Goal: Task Accomplishment & Management: Manage account settings

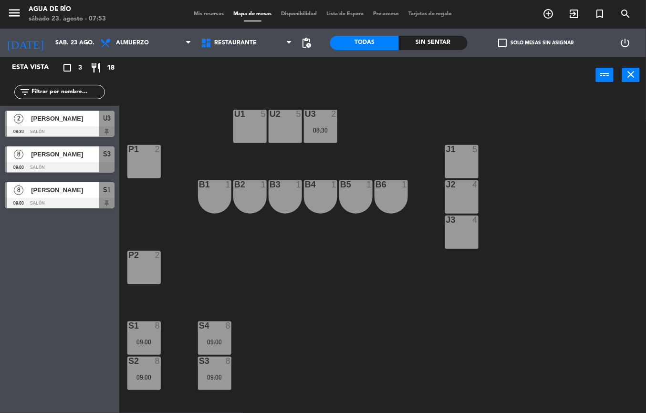
click at [440, 44] on div "Sin sentar" at bounding box center [433, 43] width 69 height 14
click at [151, 340] on div "09:00" at bounding box center [143, 342] width 33 height 7
click at [197, 308] on div "U1 5 U2 5 U3 2 08:30 J1 5 P1 2 J2 4 B1 1 B2 1 B3 1 B4 1 B5 1 B6 1 J3 4 P2 2 S1 …" at bounding box center [386, 253] width 520 height 320
click at [188, 286] on div "U1 5 U2 5 U3 2 08:30 J1 5 P1 2 J2 4 B1 1 B2 1 B3 1 B4 1 B5 1 B6 1 J3 4 P2 2 S1 …" at bounding box center [386, 253] width 520 height 320
click at [215, 333] on div "S4 8 09:00" at bounding box center [214, 338] width 33 height 33
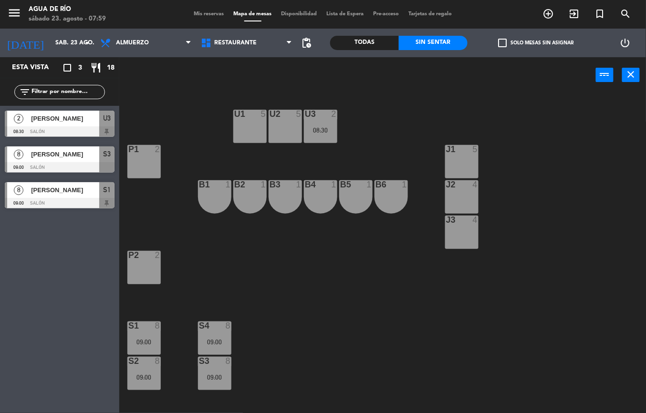
click at [262, 322] on div "U1 5 U2 5 U3 2 08:30 J1 5 P1 2 J2 4 B1 1 B2 1 B3 1 B4 1 B5 1 B6 1 J3 4 P2 2 S1 …" at bounding box center [386, 253] width 520 height 320
click at [461, 185] on div at bounding box center [462, 184] width 16 height 9
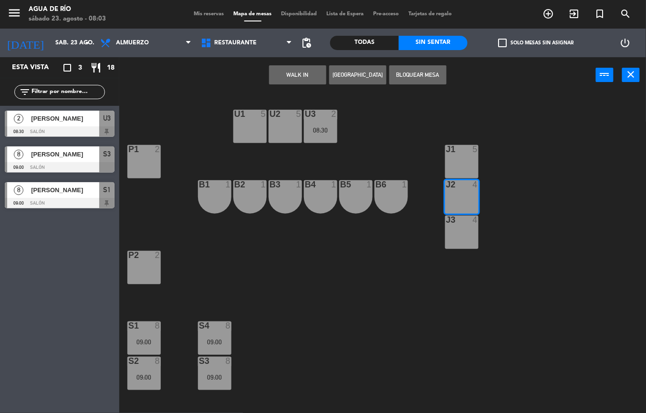
click at [298, 74] on button "WALK IN" at bounding box center [297, 74] width 57 height 19
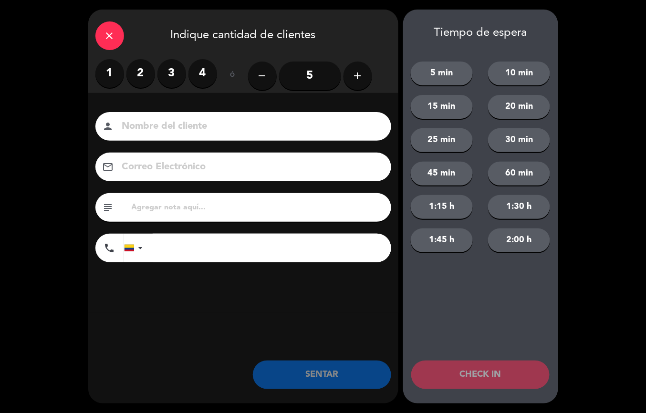
click at [110, 77] on label "1" at bounding box center [109, 73] width 29 height 29
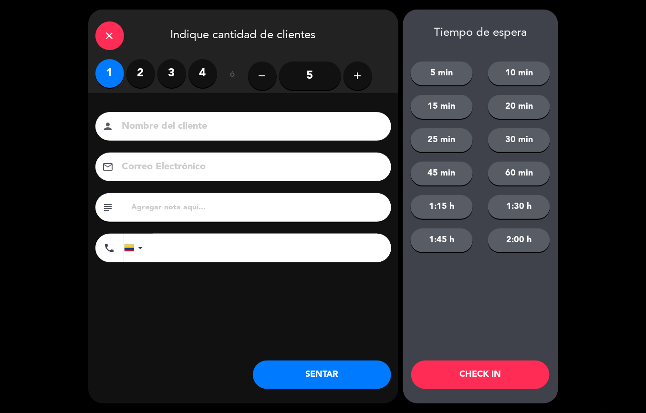
click at [305, 365] on button "SENTAR" at bounding box center [322, 375] width 138 height 29
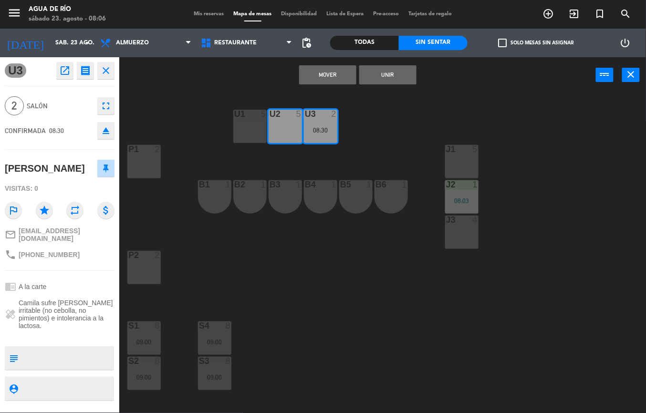
click at [326, 270] on div "U1 5 U2 5 U3 2 08:30 J1 5 P1 2 J2 1 08:03 B1 1 B2 1 B3 1 B4 1 B5 1 B6 1 J3 4 P2…" at bounding box center [386, 253] width 520 height 320
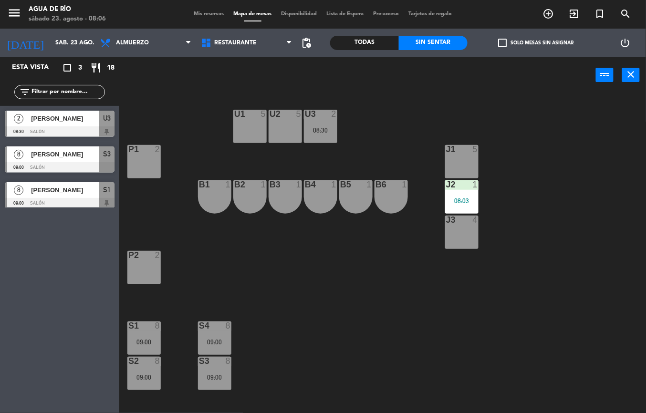
click at [322, 275] on div "U1 5 U2 5 U3 2 08:30 J1 5 P1 2 J2 1 08:03 B1 1 B2 1 B3 1 B4 1 B5 1 B6 1 J3 4 P2…" at bounding box center [386, 253] width 520 height 320
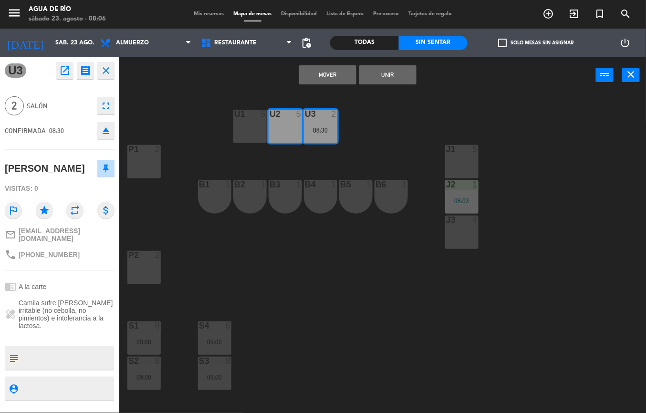
click at [329, 75] on button "Mover" at bounding box center [327, 74] width 57 height 19
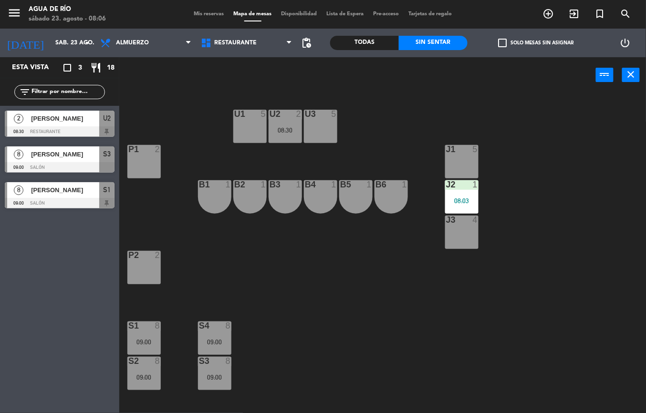
click at [313, 256] on div "U1 5 U2 2 08:30 U3 5 J1 5 P1 2 J2 1 08:03 B1 1 B2 1 B3 1 B4 1 B5 1 B6 1 J3 4 P2…" at bounding box center [386, 253] width 520 height 320
click at [321, 113] on div at bounding box center [321, 114] width 16 height 9
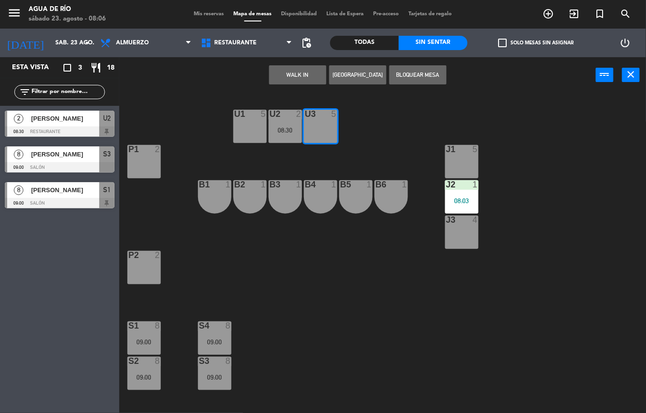
click at [319, 127] on div "U3 5" at bounding box center [320, 126] width 33 height 33
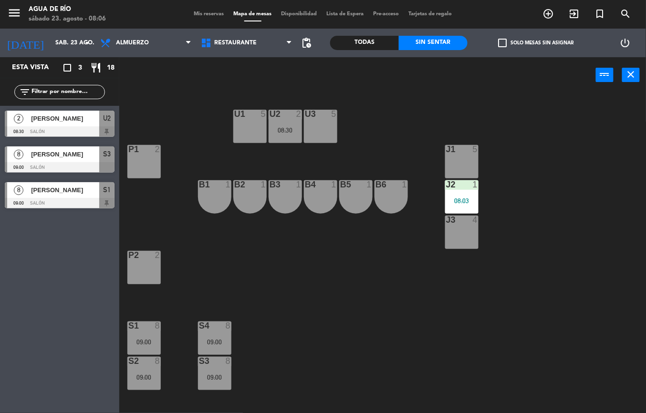
click at [323, 128] on div "U3 5" at bounding box center [320, 126] width 33 height 33
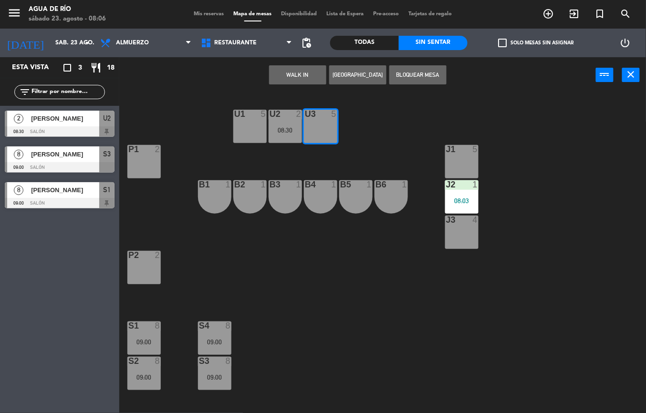
click at [296, 74] on button "WALK IN" at bounding box center [297, 74] width 57 height 19
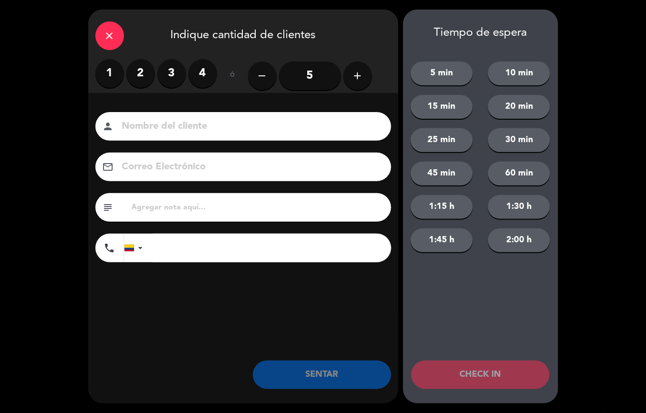
click at [136, 83] on label "2" at bounding box center [140, 73] width 29 height 29
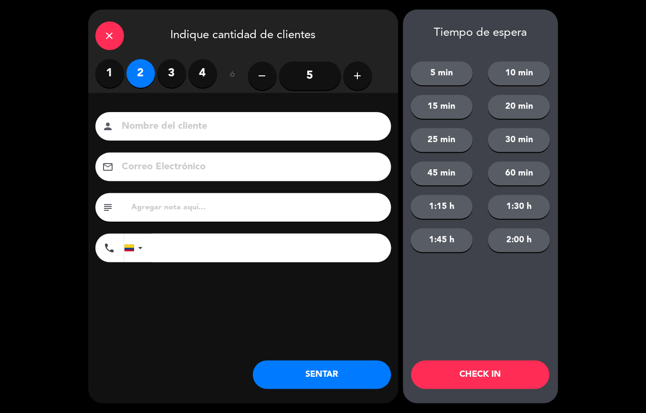
click at [295, 374] on button "SENTAR" at bounding box center [322, 375] width 138 height 29
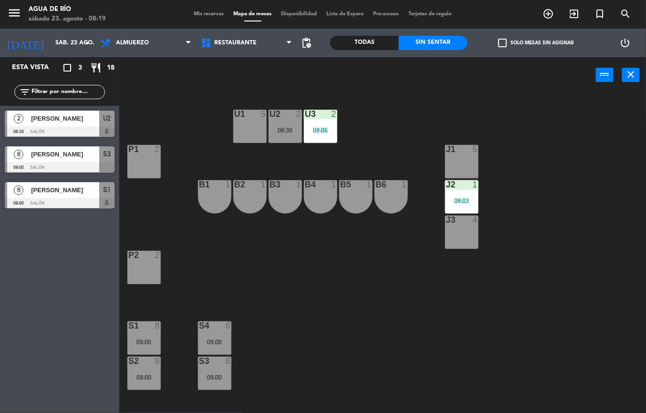
click at [54, 128] on div at bounding box center [60, 131] width 110 height 11
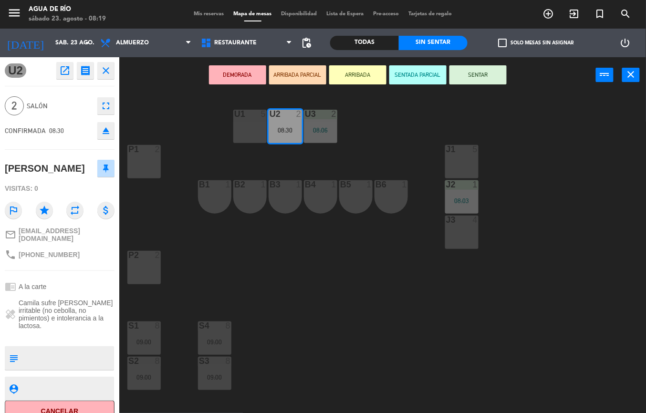
click at [61, 66] on icon "open_in_new" at bounding box center [64, 70] width 11 height 11
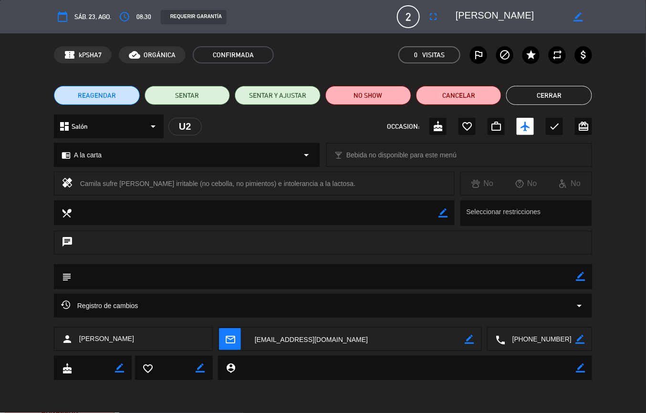
click at [125, 15] on icon "access_time" at bounding box center [124, 16] width 11 height 11
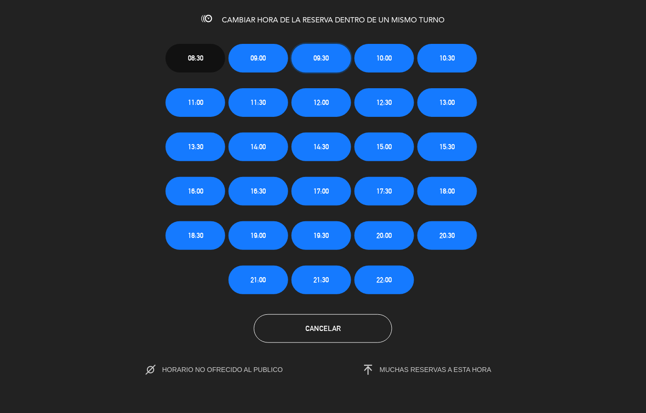
click at [316, 56] on span "09:30" at bounding box center [321, 58] width 15 height 11
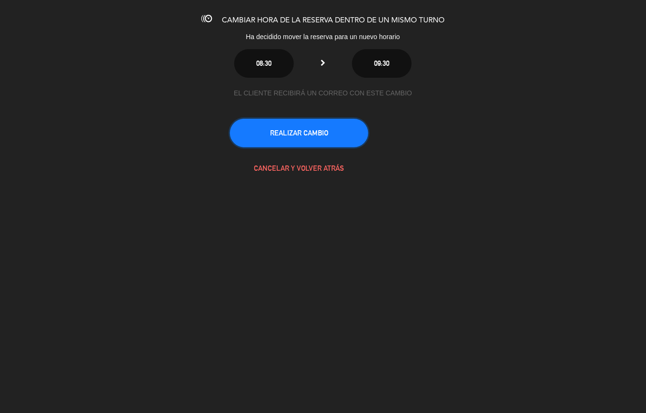
click at [315, 119] on button "REALIZAR CAMBIO" at bounding box center [299, 133] width 138 height 29
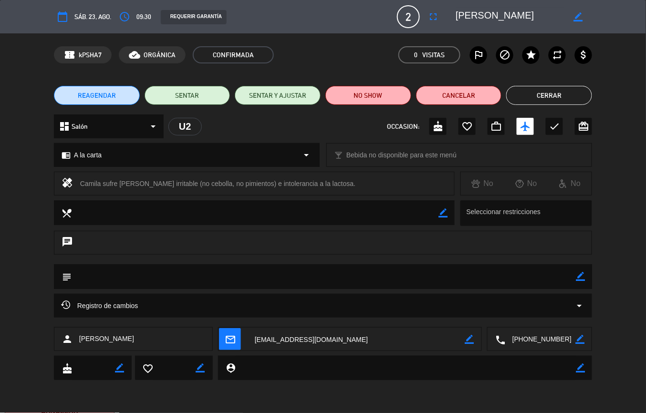
click at [562, 88] on button "Cerrar" at bounding box center [549, 95] width 86 height 19
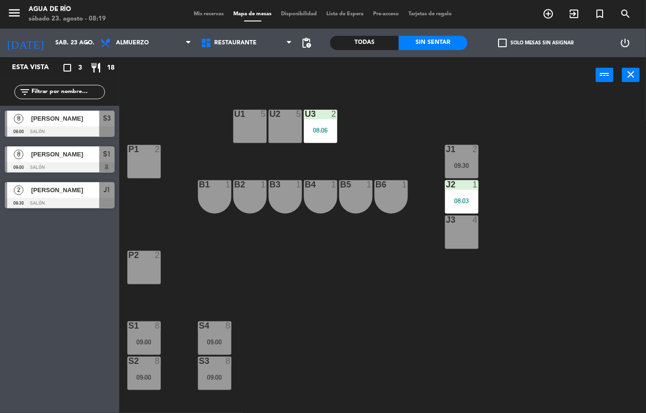
click at [58, 197] on div "[PERSON_NAME]" at bounding box center [64, 190] width 69 height 16
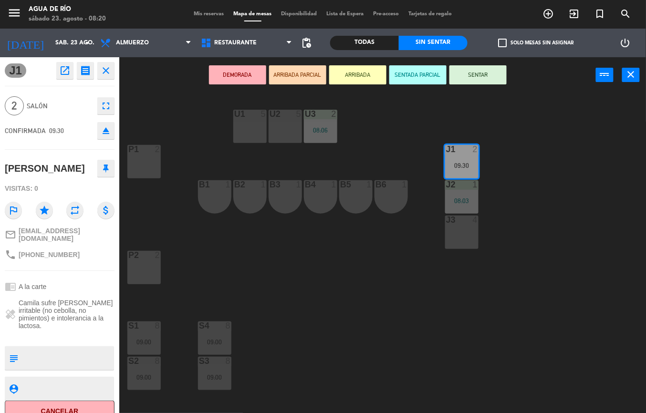
click at [564, 306] on div "U1 5 U2 5 U3 2 08:06 J1 2 09:30 P1 2 J2 1 08:03 B1 1 B2 1 B3 1 B4 1 B5 1 B6 1 J…" at bounding box center [386, 253] width 520 height 320
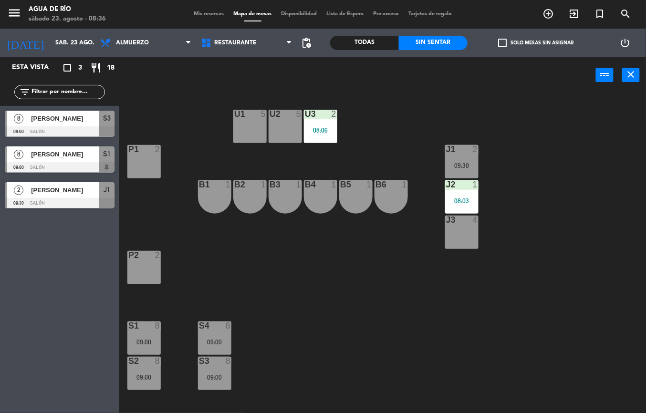
click at [467, 174] on div "J1 2 09:30" at bounding box center [461, 161] width 33 height 33
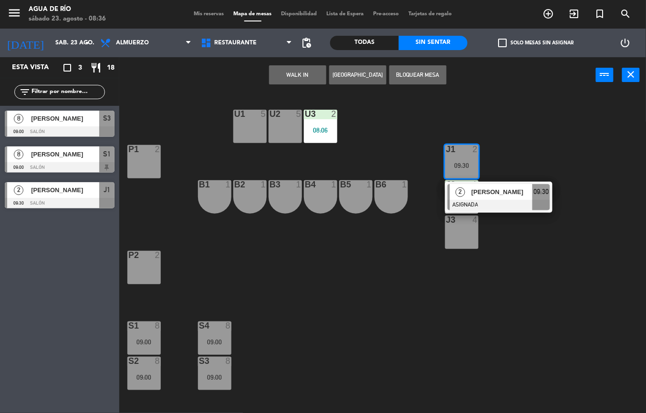
click at [245, 121] on div "U1 5" at bounding box center [249, 126] width 33 height 33
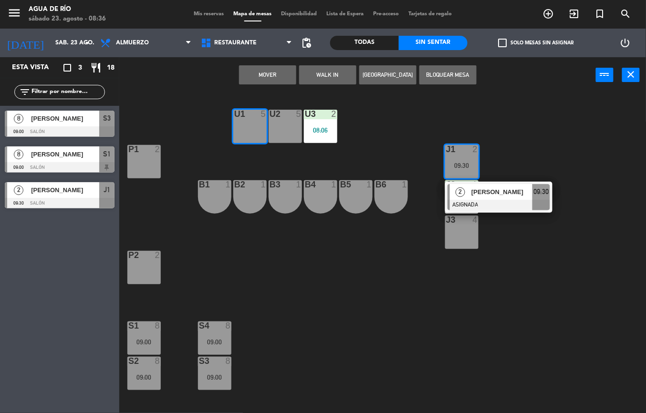
click at [256, 75] on button "Mover" at bounding box center [267, 74] width 57 height 19
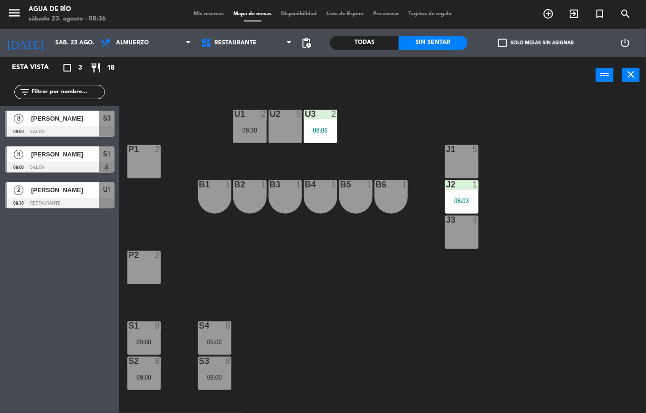
click at [461, 157] on div "J1 5" at bounding box center [461, 161] width 33 height 33
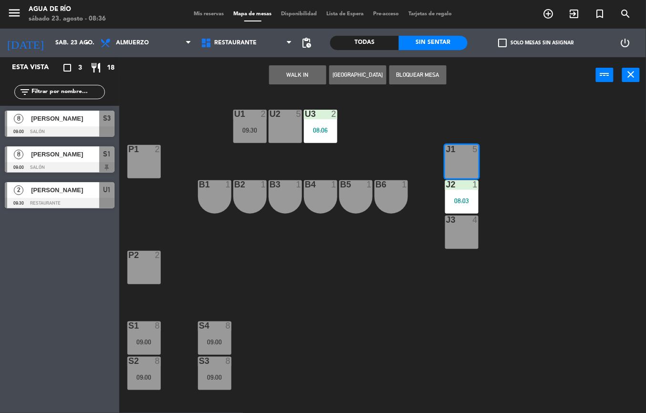
click at [278, 69] on button "WALK IN" at bounding box center [297, 74] width 57 height 19
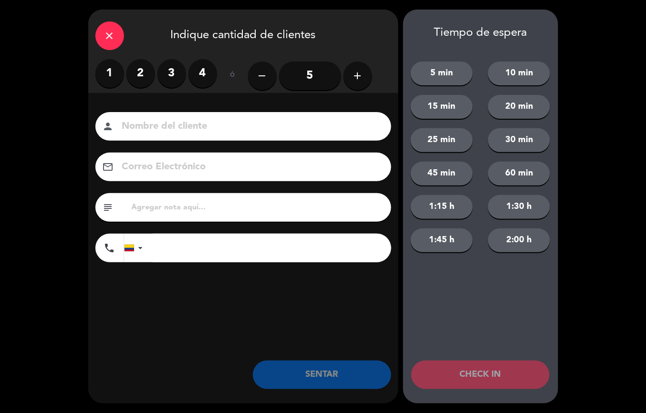
click at [133, 71] on label "2" at bounding box center [140, 73] width 29 height 29
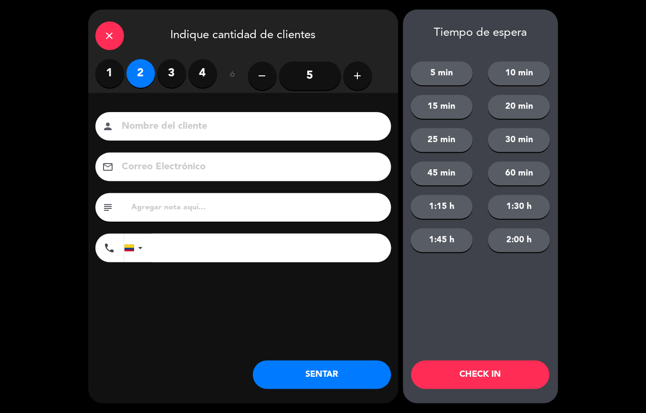
click at [309, 370] on button "SENTAR" at bounding box center [322, 375] width 138 height 29
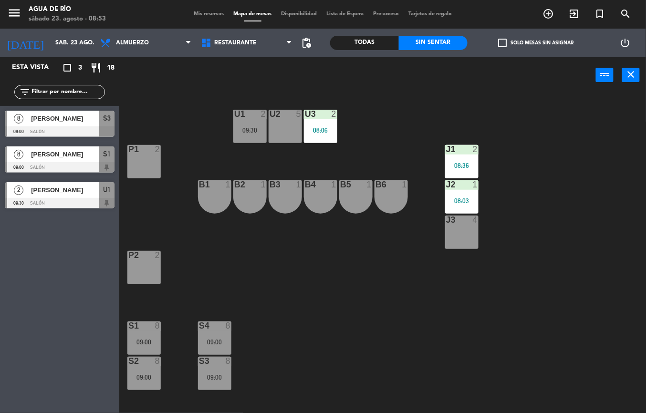
click at [372, 319] on div "U1 2 09:30 U2 5 U3 2 08:06 J1 2 08:36 P1 2 J2 1 08:03 B1 1 B2 1 B3 1 B4 1 B5 1 …" at bounding box center [386, 253] width 520 height 320
click at [199, 211] on div "B1 1" at bounding box center [214, 196] width 33 height 33
click at [369, 305] on div "U1 2 09:30 U2 5 U3 2 08:06 J1 2 08:36 P1 2 J2 1 08:03 B1 1 B2 1 B3 1 B4 1 B5 1 …" at bounding box center [386, 253] width 520 height 320
click at [221, 344] on div "09:00" at bounding box center [214, 342] width 33 height 7
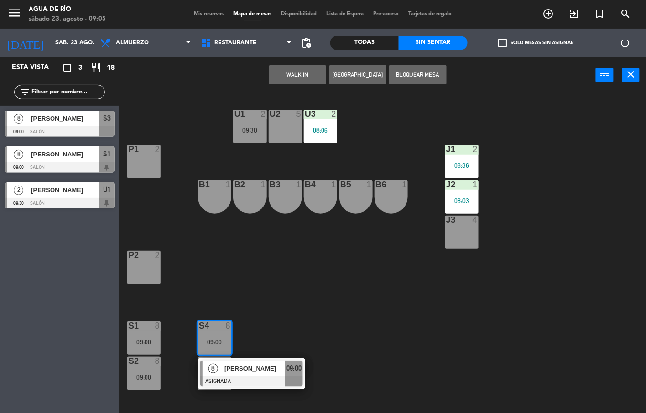
click at [276, 369] on span "[PERSON_NAME]" at bounding box center [254, 369] width 61 height 10
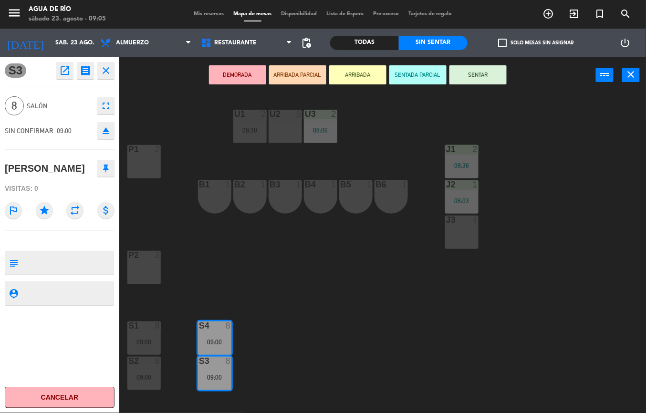
click at [62, 398] on button "Cancelar" at bounding box center [60, 397] width 110 height 21
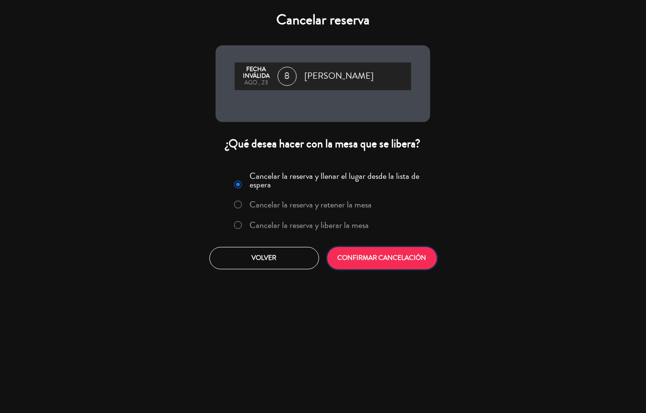
click at [401, 257] on button "CONFIRMAR CANCELACIÓN" at bounding box center [382, 258] width 110 height 22
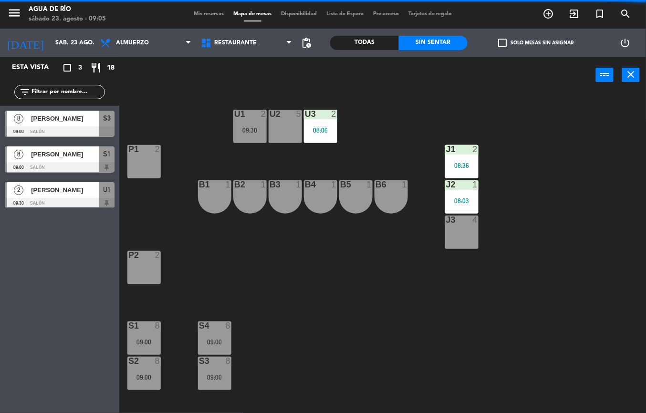
click at [151, 339] on div "09:00" at bounding box center [143, 342] width 33 height 7
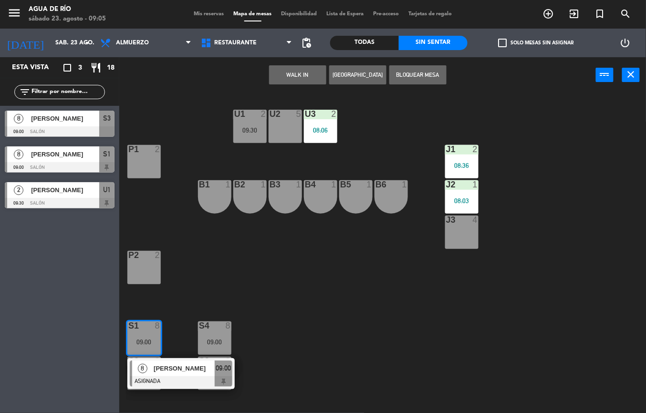
click at [184, 364] on span "[PERSON_NAME]" at bounding box center [184, 369] width 61 height 10
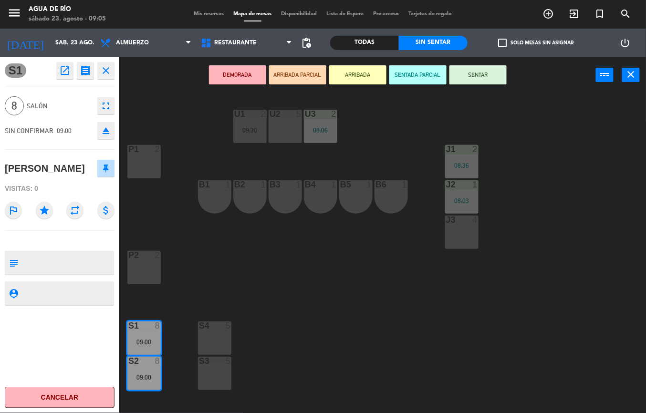
click at [90, 395] on button "Cancelar" at bounding box center [60, 397] width 110 height 21
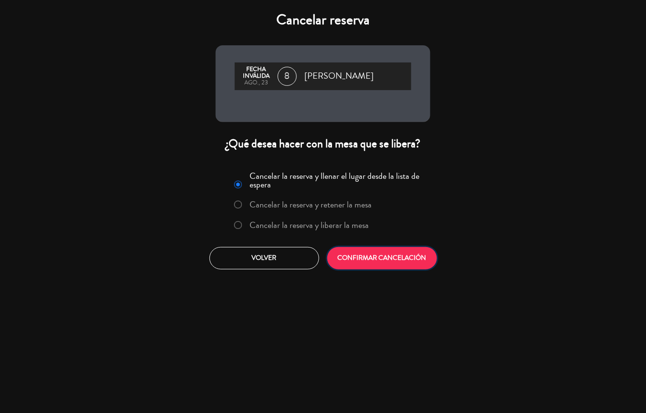
click at [371, 249] on button "CONFIRMAR CANCELACIÓN" at bounding box center [382, 258] width 110 height 22
